Goal: Task Accomplishment & Management: Manage account settings

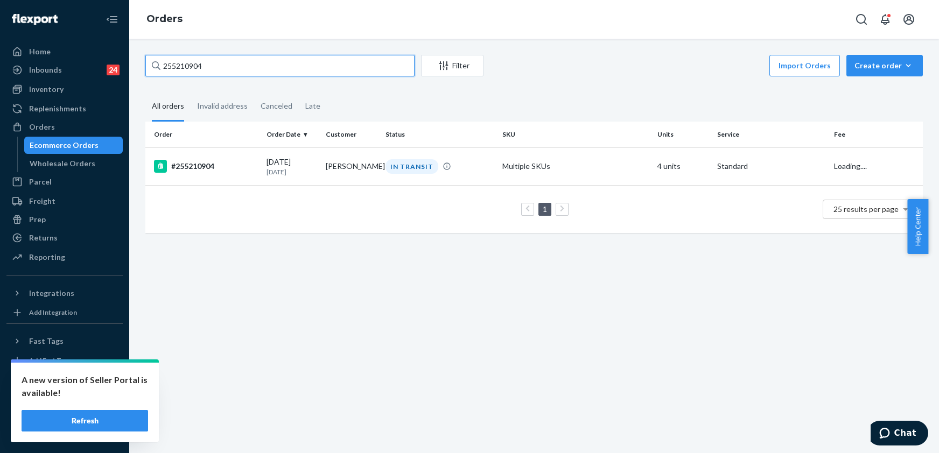
drag, startPoint x: 214, startPoint y: 67, endPoint x: 143, endPoint y: 79, distance: 71.4
click at [143, 79] on div "255210904 Filter Import Orders Create order Ecommerce order Removal order All o…" at bounding box center [534, 149] width 794 height 189
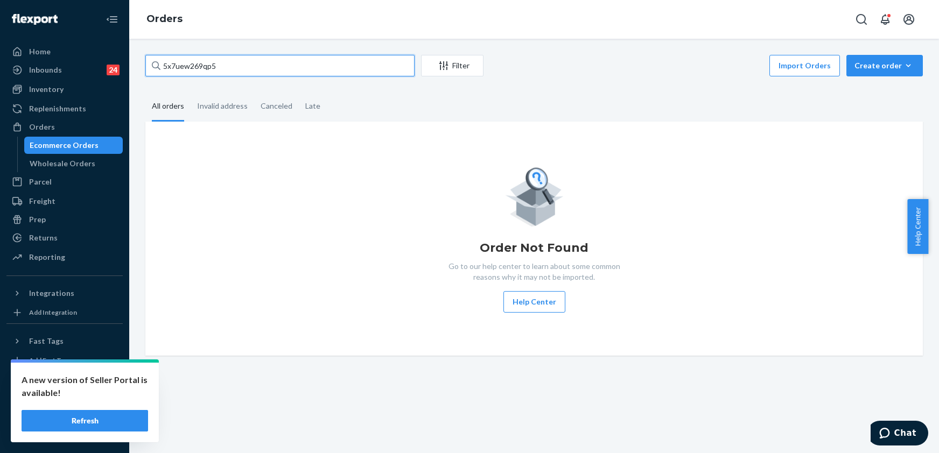
drag, startPoint x: 222, startPoint y: 64, endPoint x: 135, endPoint y: 76, distance: 88.2
click at [135, 76] on div "5x7uew269qp5 Filter Import Orders Create order Ecommerce order Removal order Al…" at bounding box center [534, 246] width 810 height 415
paste input "255235234"
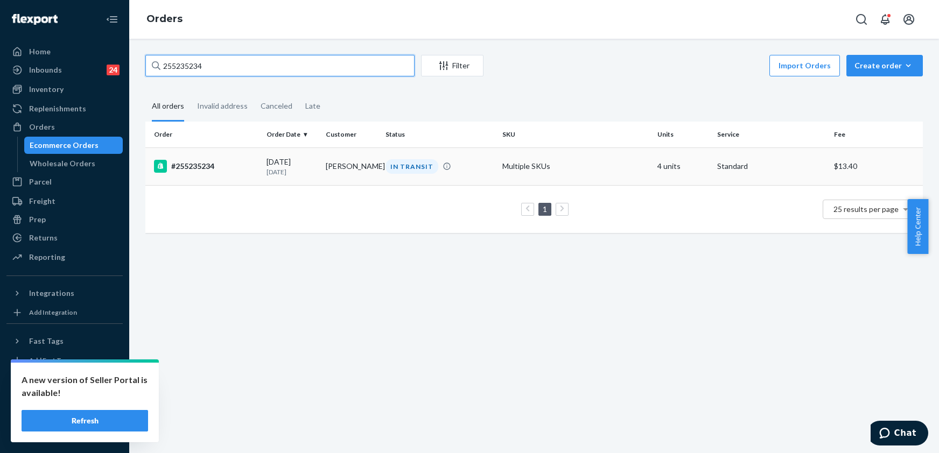
type input "255235234"
click at [199, 167] on div "#255235234" at bounding box center [206, 166] width 104 height 13
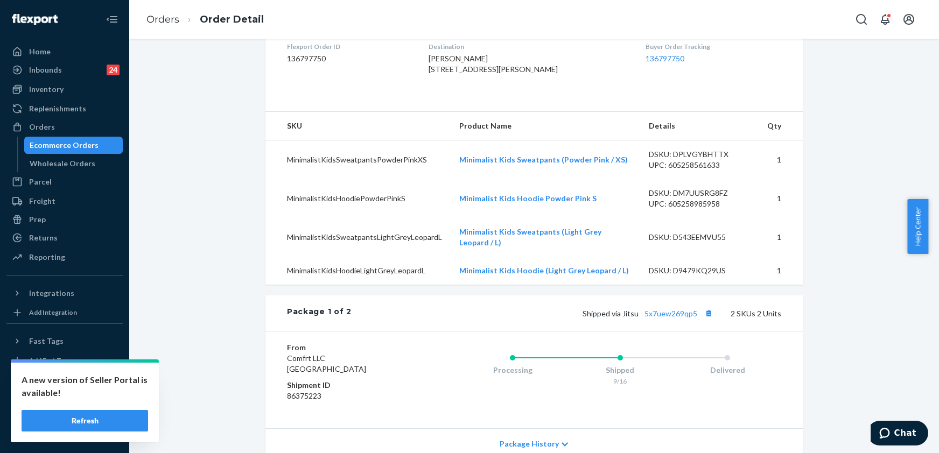
scroll to position [359, 0]
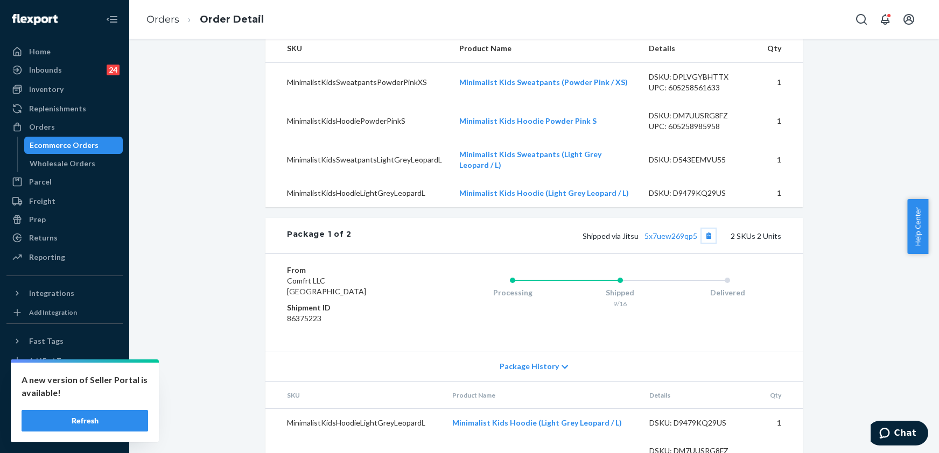
drag, startPoint x: 700, startPoint y: 248, endPoint x: 514, endPoint y: 250, distance: 186.3
click at [514, 243] on div "Shipped via Jitsu 5x7uew269qp5 2 SKUs 2 Units" at bounding box center [567, 236] width 430 height 14
click at [702, 243] on button "Copy tracking number" at bounding box center [709, 236] width 14 height 14
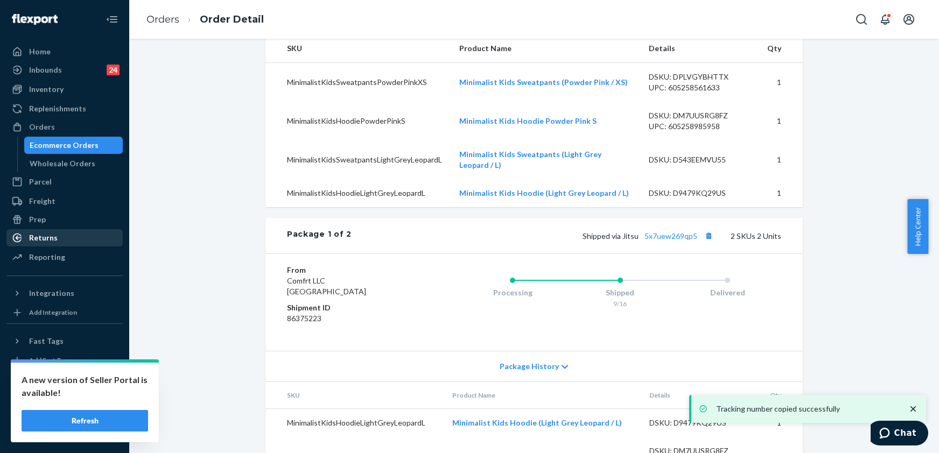
click at [65, 233] on div "Returns" at bounding box center [65, 237] width 114 height 15
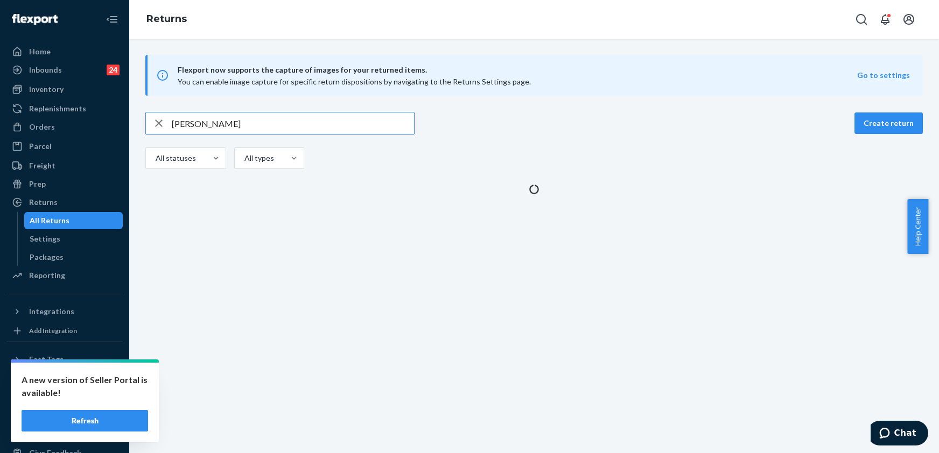
drag, startPoint x: 235, startPoint y: 125, endPoint x: 168, endPoint y: 129, distance: 67.4
click at [168, 129] on div "[PERSON_NAME]" at bounding box center [280, 124] width 268 height 22
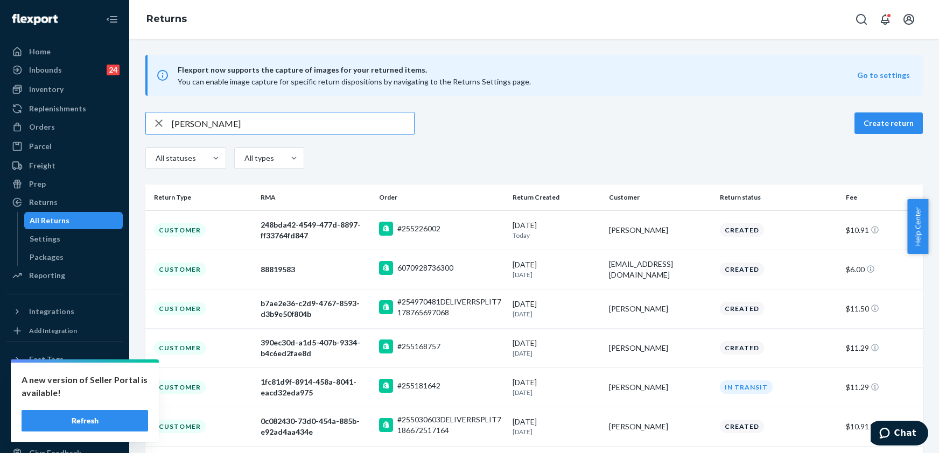
drag, startPoint x: 243, startPoint y: 119, endPoint x: 162, endPoint y: 121, distance: 81.3
click at [162, 121] on div "[PERSON_NAME]" at bounding box center [280, 124] width 268 height 22
paste input "254652012"
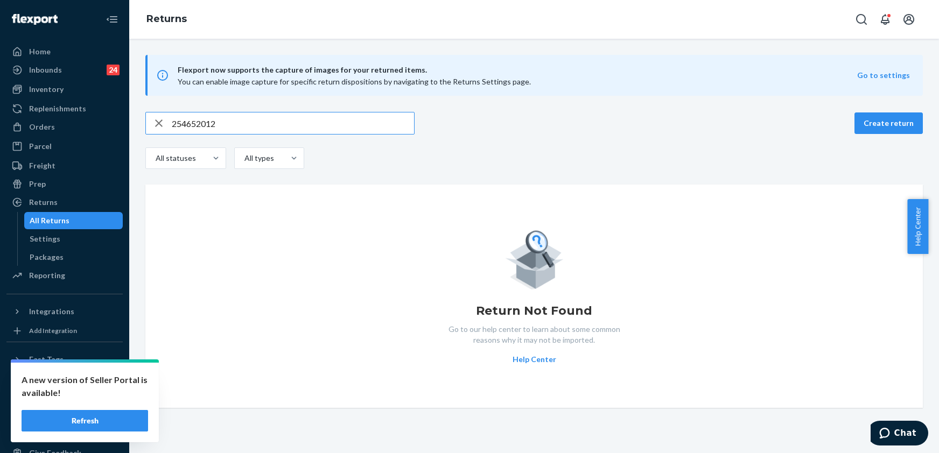
drag, startPoint x: 237, startPoint y: 124, endPoint x: 150, endPoint y: 129, distance: 87.9
click at [150, 129] on div "254652012" at bounding box center [280, 124] width 268 height 22
paste input "[EMAIL_ADDRESS][DOMAIN_NAME]"
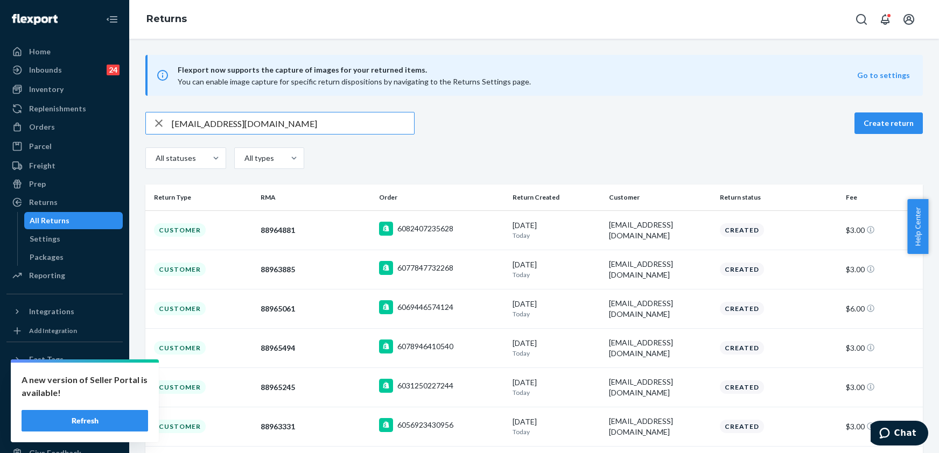
drag, startPoint x: 281, startPoint y: 120, endPoint x: 158, endPoint y: 136, distance: 123.9
click at [158, 136] on div "[EMAIL_ADDRESS][DOMAIN_NAME] Create return All statuses All types" at bounding box center [534, 142] width 778 height 60
paste input "[PERSON_NAME]"
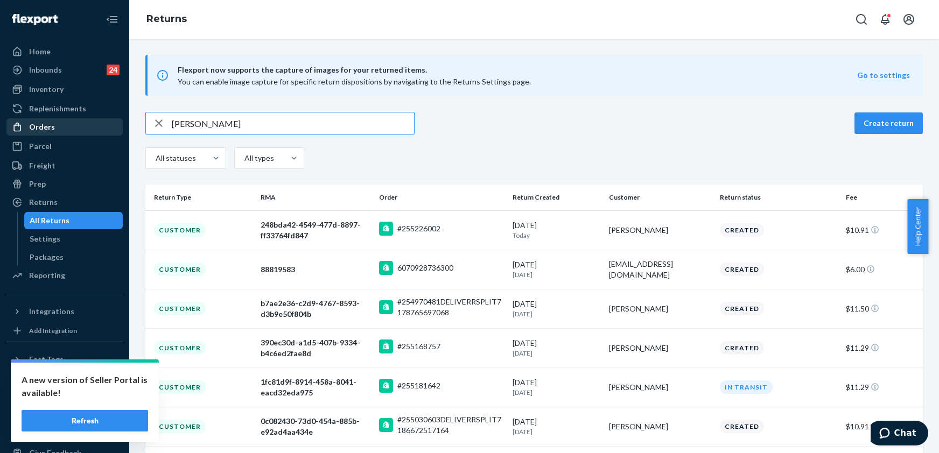
type input "[PERSON_NAME]"
click at [57, 124] on div "Orders" at bounding box center [65, 127] width 114 height 15
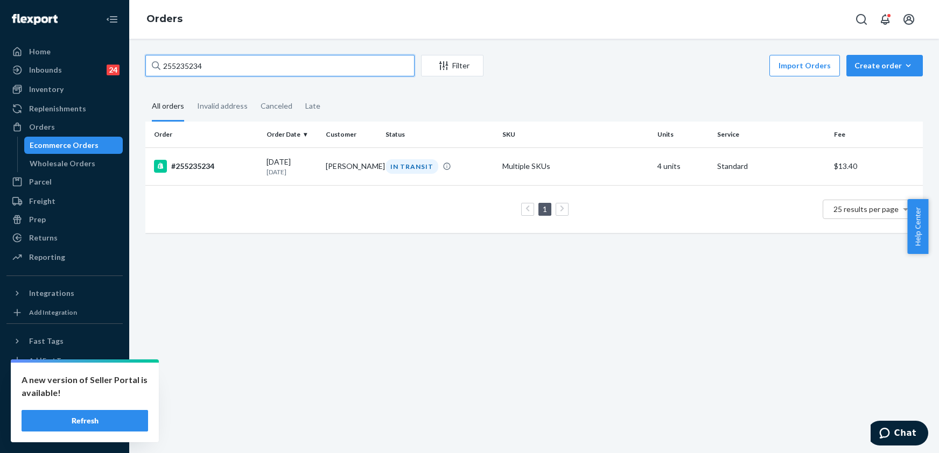
drag, startPoint x: 216, startPoint y: 63, endPoint x: 158, endPoint y: 75, distance: 59.5
click at [158, 75] on div "255235234" at bounding box center [279, 66] width 269 height 22
paste input "4652012"
type input "254652012"
click at [201, 164] on div "#254652012" at bounding box center [206, 166] width 104 height 13
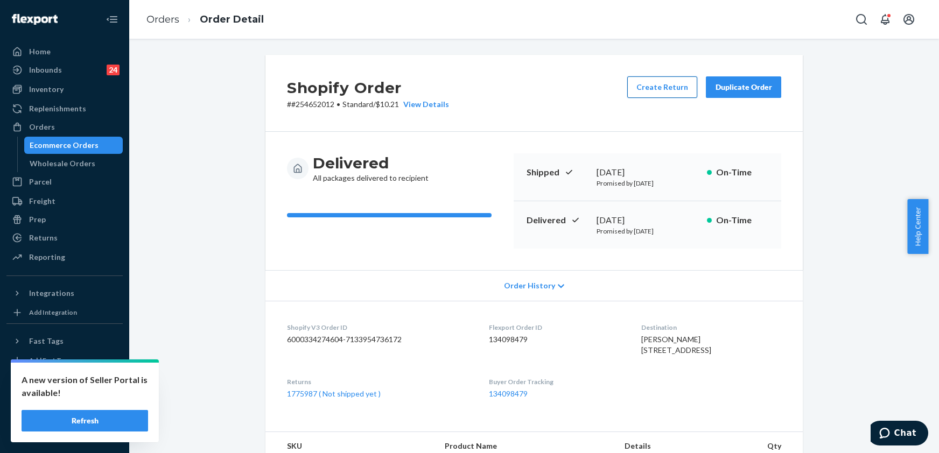
click at [669, 89] on button "Create Return" at bounding box center [662, 87] width 70 height 22
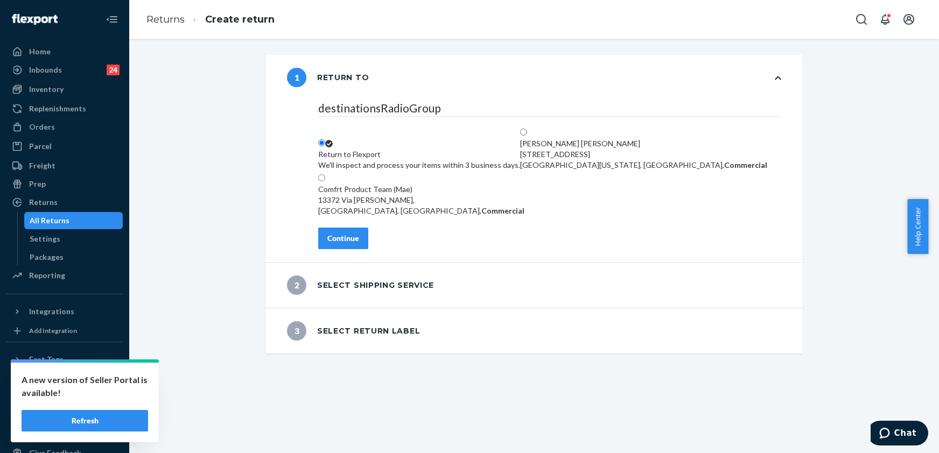
click at [343, 244] on div "Continue" at bounding box center [343, 238] width 32 height 11
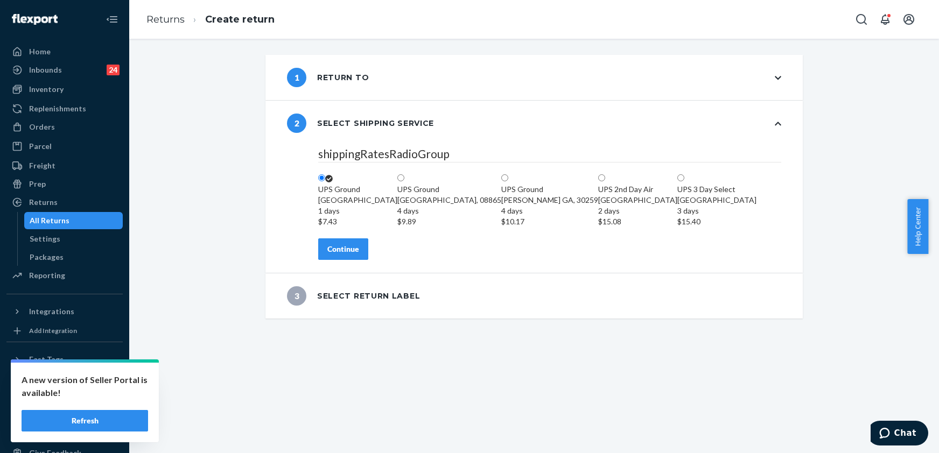
click at [347, 255] on div "Continue" at bounding box center [343, 249] width 32 height 11
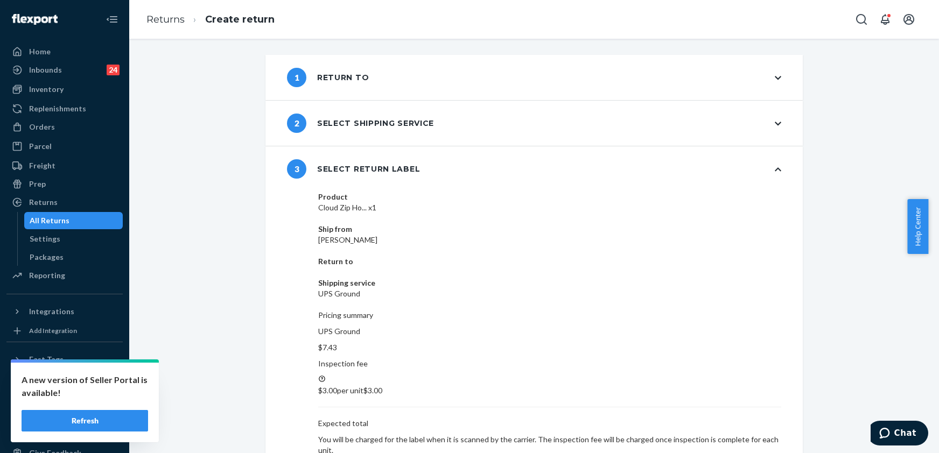
click at [298, 75] on span "1" at bounding box center [296, 77] width 19 height 19
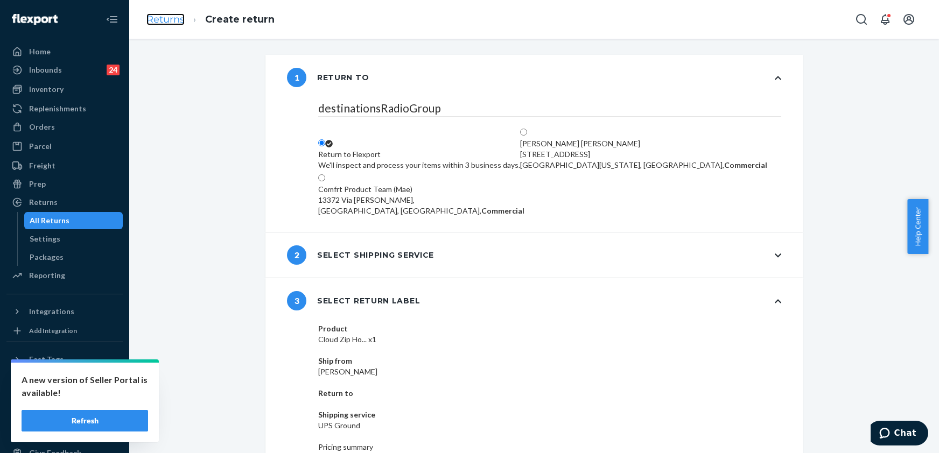
click at [173, 16] on link "Returns" at bounding box center [165, 19] width 38 height 12
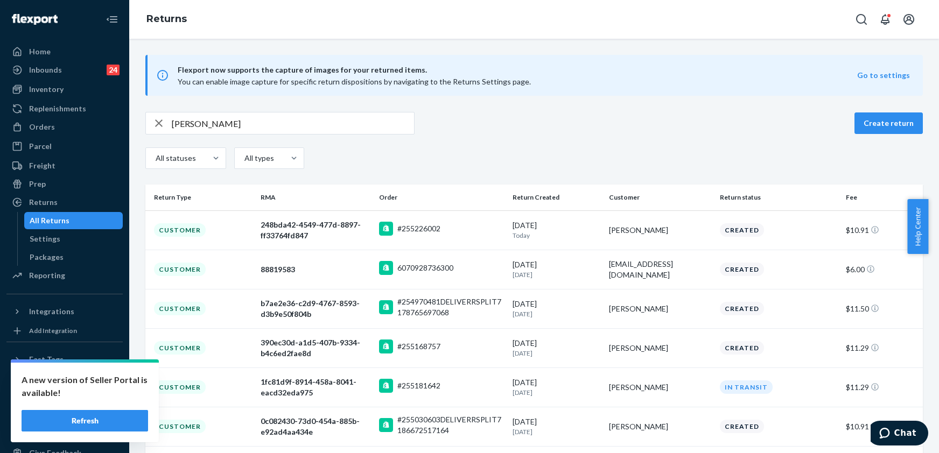
click at [41, 117] on ul "Home Inbounds 24 Shipping Plans Problems 24 Inventory Products Replenishments O…" at bounding box center [64, 164] width 116 height 242
click at [46, 123] on div "Orders" at bounding box center [42, 127] width 26 height 11
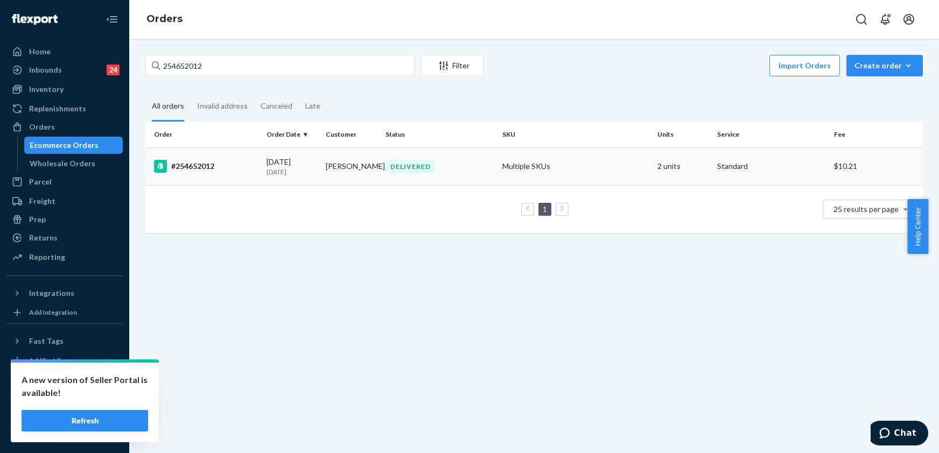
click at [213, 173] on div "#254652012" at bounding box center [206, 166] width 104 height 13
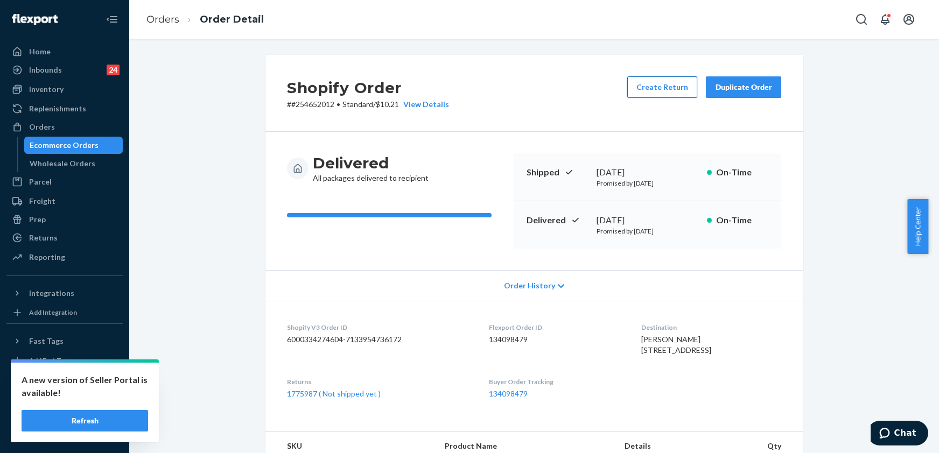
click at [641, 86] on button "Create Return" at bounding box center [662, 87] width 70 height 22
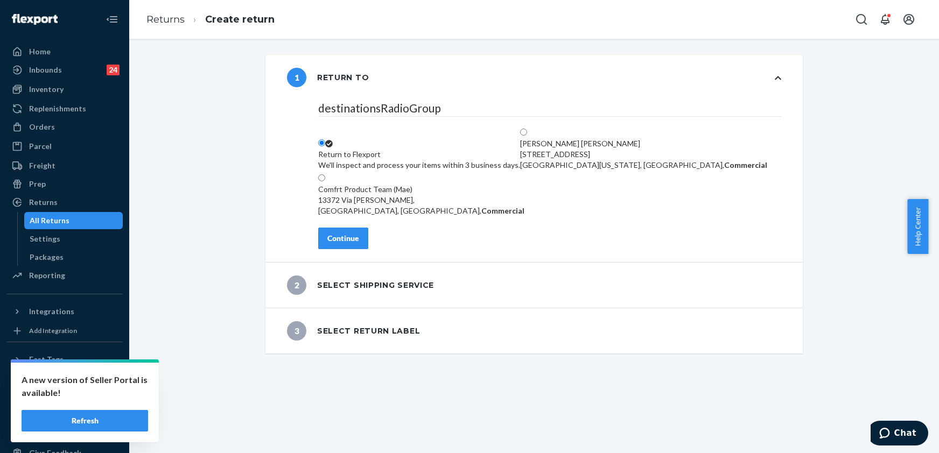
click at [343, 240] on button "Continue" at bounding box center [343, 239] width 50 height 22
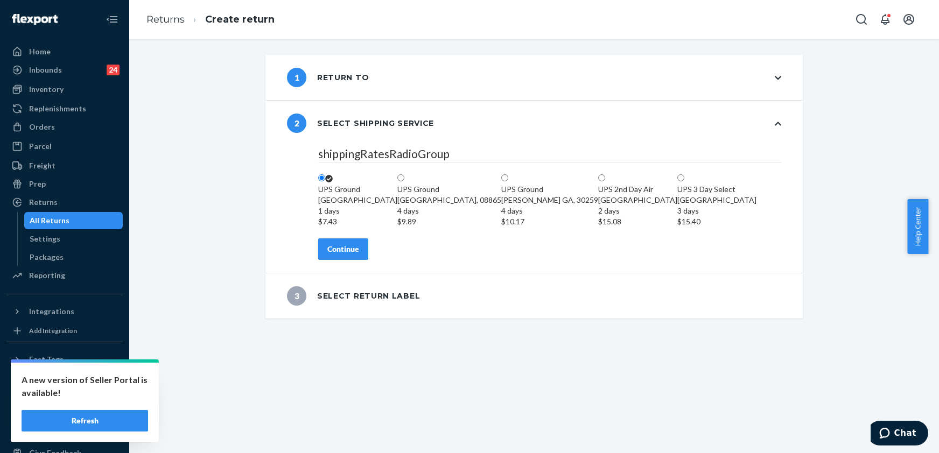
click at [332, 273] on div "shippingRatesRadioGroup [GEOGRAPHIC_DATA] 1 days $7.43 [GEOGRAPHIC_DATA] 4 days…" at bounding box center [550, 209] width 506 height 127
click at [332, 255] on div "Continue" at bounding box center [343, 249] width 32 height 11
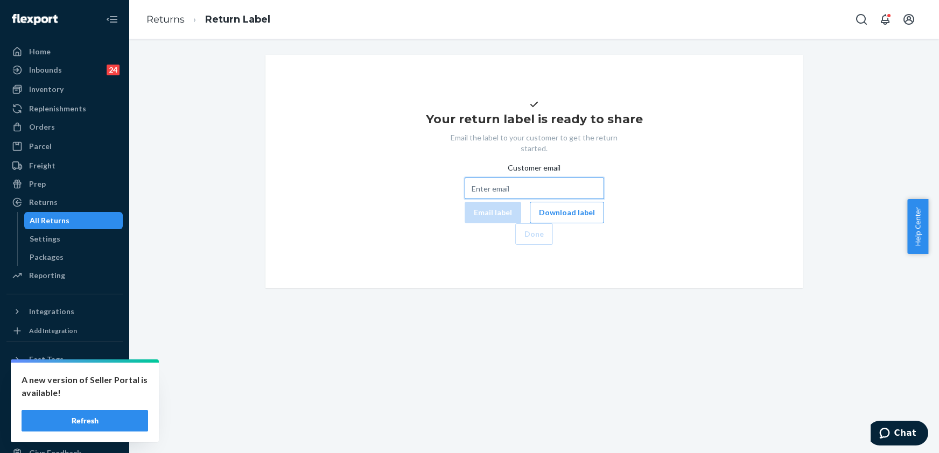
click at [465, 199] on input "Customer email" at bounding box center [534, 189] width 139 height 22
paste input "[EMAIL_ADDRESS][DOMAIN_NAME]"
type input "[EMAIL_ADDRESS][DOMAIN_NAME]"
click at [465, 223] on button "Email label" at bounding box center [493, 213] width 57 height 22
